Goal: Information Seeking & Learning: Find specific fact

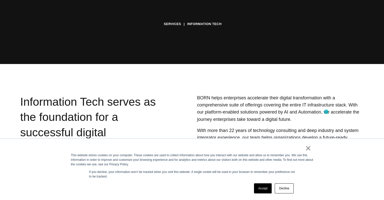
scroll to position [202, 0]
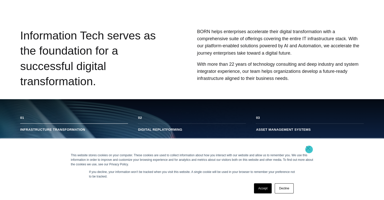
click at [308, 148] on link "×" at bounding box center [308, 148] width 6 height 5
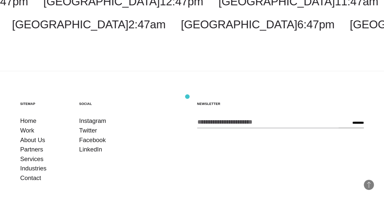
scroll to position [1036, 0]
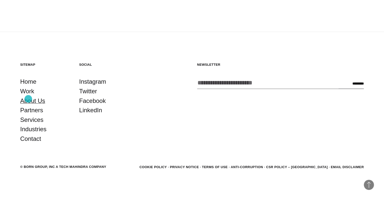
click at [28, 99] on link "About Us" at bounding box center [32, 101] width 25 height 10
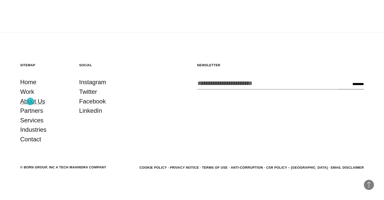
click at [30, 101] on link "About Us" at bounding box center [32, 101] width 25 height 10
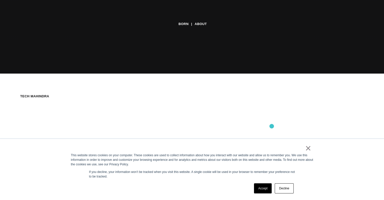
scroll to position [252, 0]
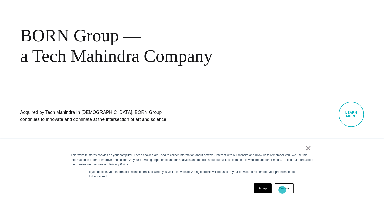
click at [281, 191] on link "Decline" at bounding box center [284, 188] width 19 height 10
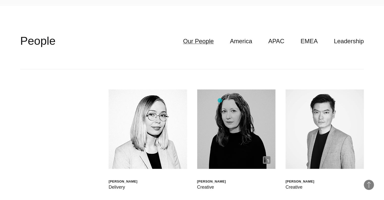
scroll to position [1379, 0]
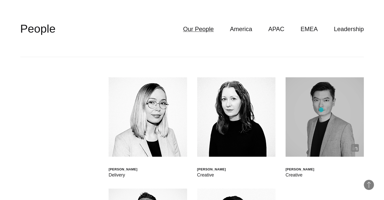
click at [321, 110] on img at bounding box center [325, 117] width 78 height 80
click at [330, 138] on img at bounding box center [325, 117] width 78 height 80
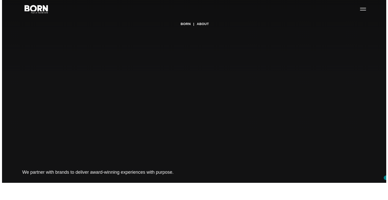
scroll to position [0, 0]
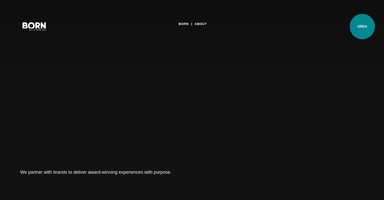
click at [362, 27] on button "Primary Menu" at bounding box center [361, 26] width 12 height 11
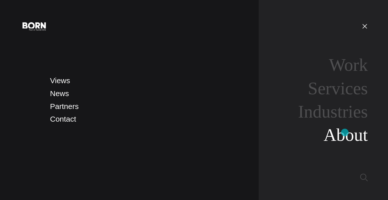
click at [345, 132] on link "About" at bounding box center [345, 134] width 44 height 19
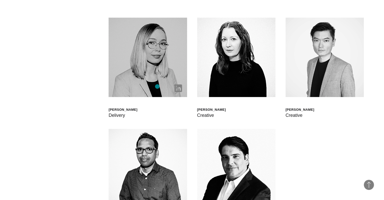
scroll to position [1338, 0]
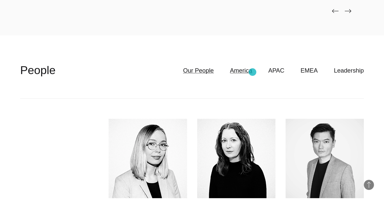
click at [252, 72] on link "America" at bounding box center [241, 71] width 22 height 10
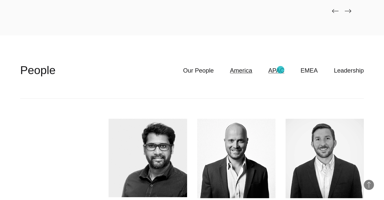
click at [280, 70] on link "APAC" at bounding box center [276, 71] width 16 height 10
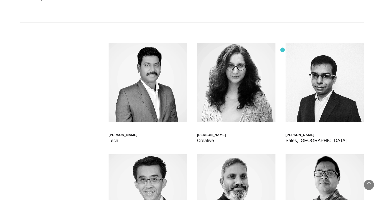
scroll to position [1313, 0]
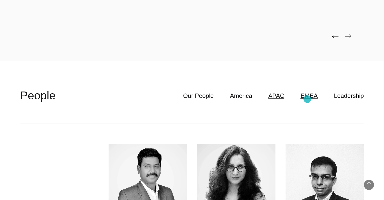
click at [307, 99] on link "EMEA" at bounding box center [308, 96] width 17 height 10
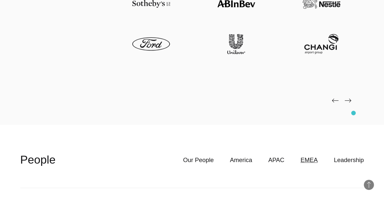
scroll to position [1237, 0]
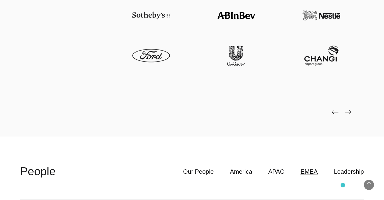
click at [343, 185] on header "**********" at bounding box center [192, 171] width 344 height 56
click at [345, 175] on link "Leadership" at bounding box center [349, 172] width 30 height 10
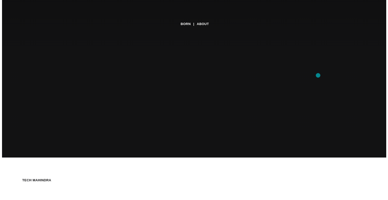
scroll to position [0, 0]
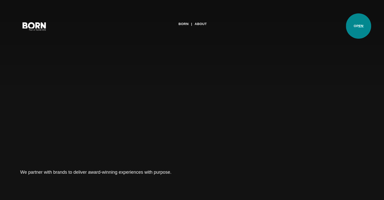
click at [358, 26] on button "Primary Menu" at bounding box center [361, 26] width 12 height 11
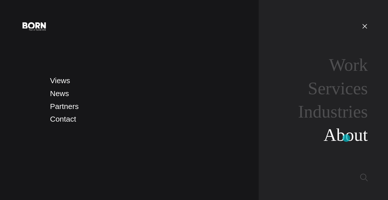
click at [346, 138] on link "About" at bounding box center [345, 134] width 44 height 19
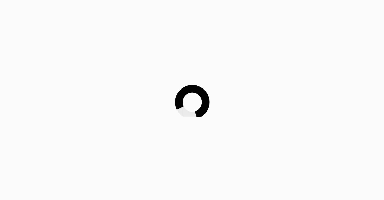
scroll to position [50, 0]
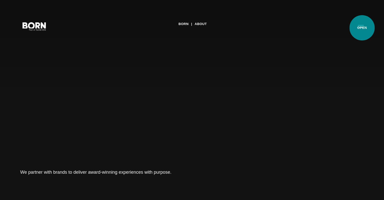
click at [362, 27] on button "Primary Menu" at bounding box center [361, 26] width 12 height 11
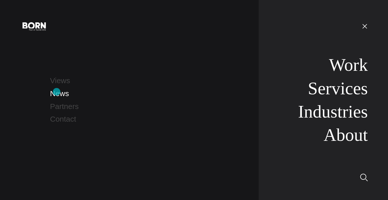
click at [56, 95] on link "News" at bounding box center [59, 93] width 19 height 8
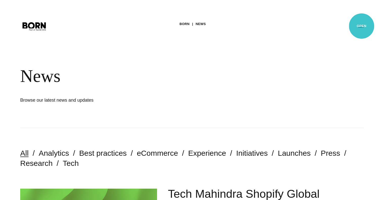
click at [361, 26] on button "Primary Menu" at bounding box center [361, 26] width 12 height 11
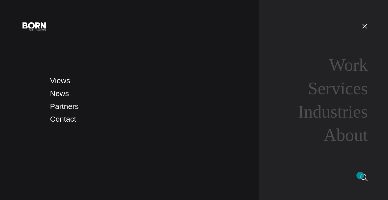
click at [360, 175] on img at bounding box center [364, 177] width 8 height 8
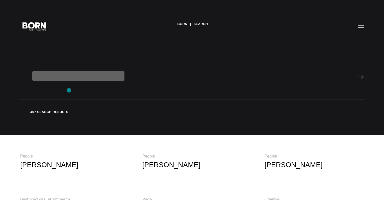
click at [69, 92] on input "text" at bounding box center [192, 83] width 344 height 34
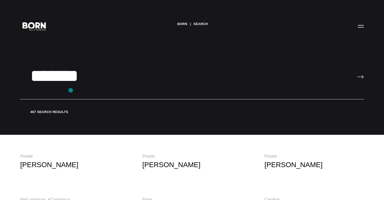
type input "*******"
click at [357, 75] on input "image" at bounding box center [360, 77] width 7 height 4
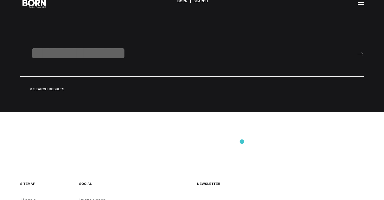
scroll to position [101, 0]
